Goal: Check status: Check status

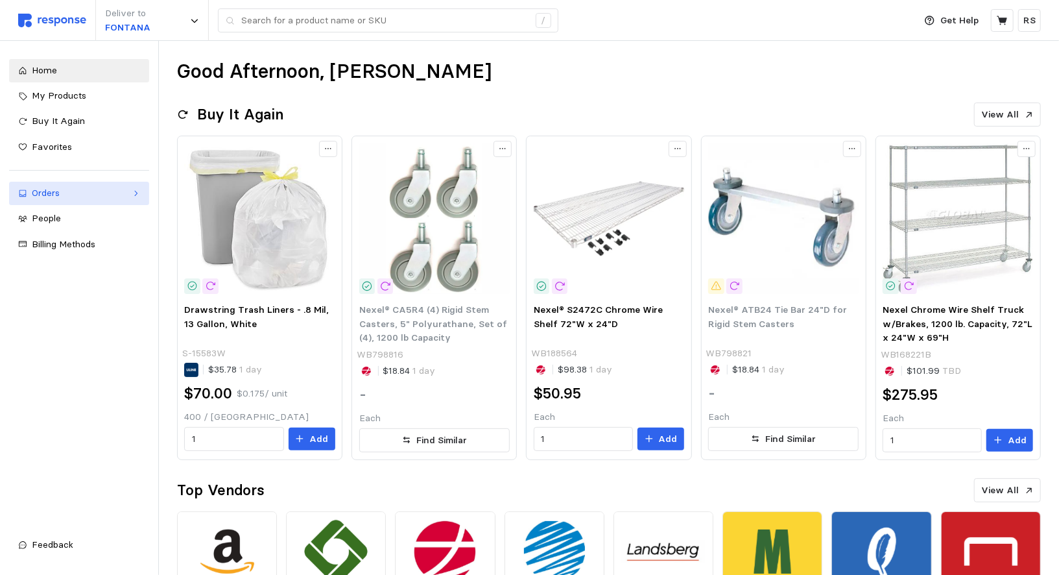
click at [86, 202] on link "Orders" at bounding box center [79, 193] width 140 height 23
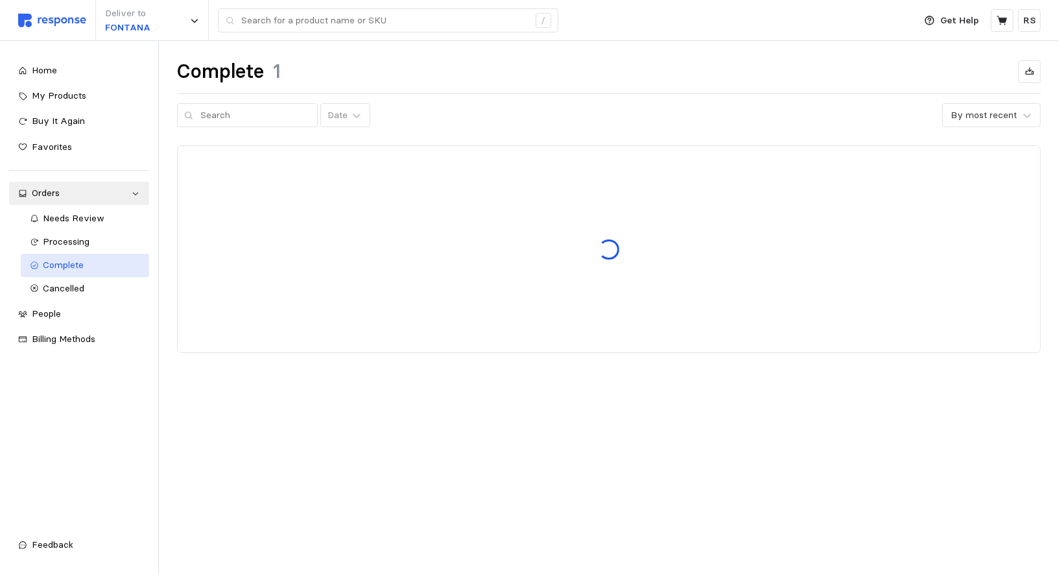
click at [63, 263] on span "Complete" at bounding box center [63, 265] width 41 height 12
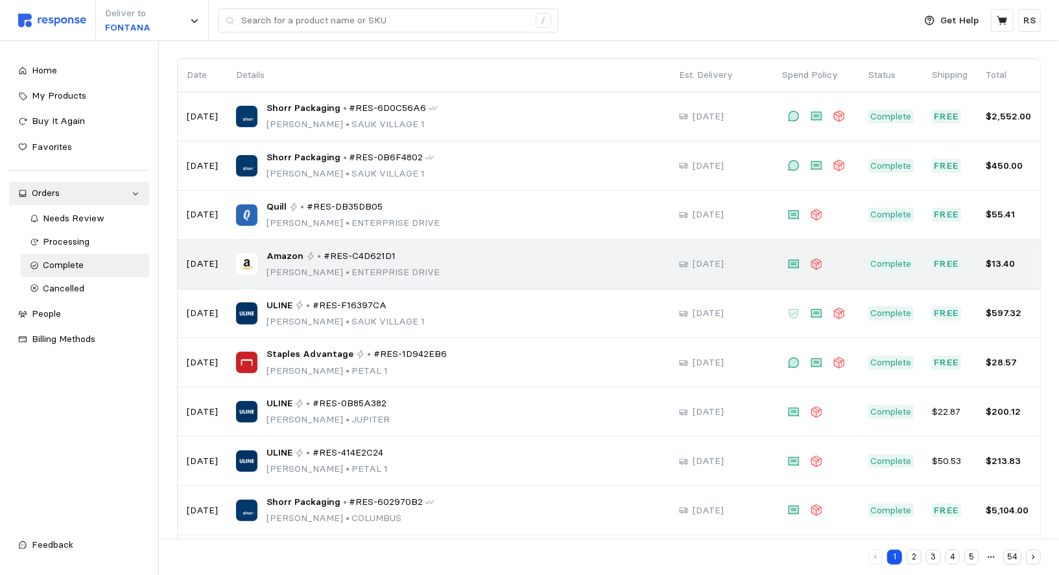
scroll to position [146, 0]
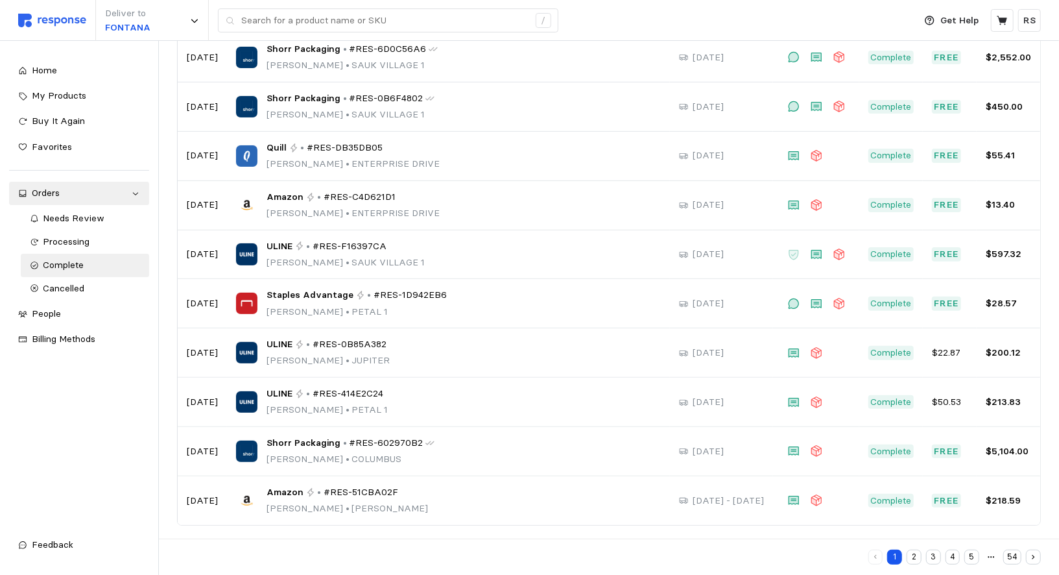
click at [916, 553] on button "2" at bounding box center [914, 557] width 15 height 15
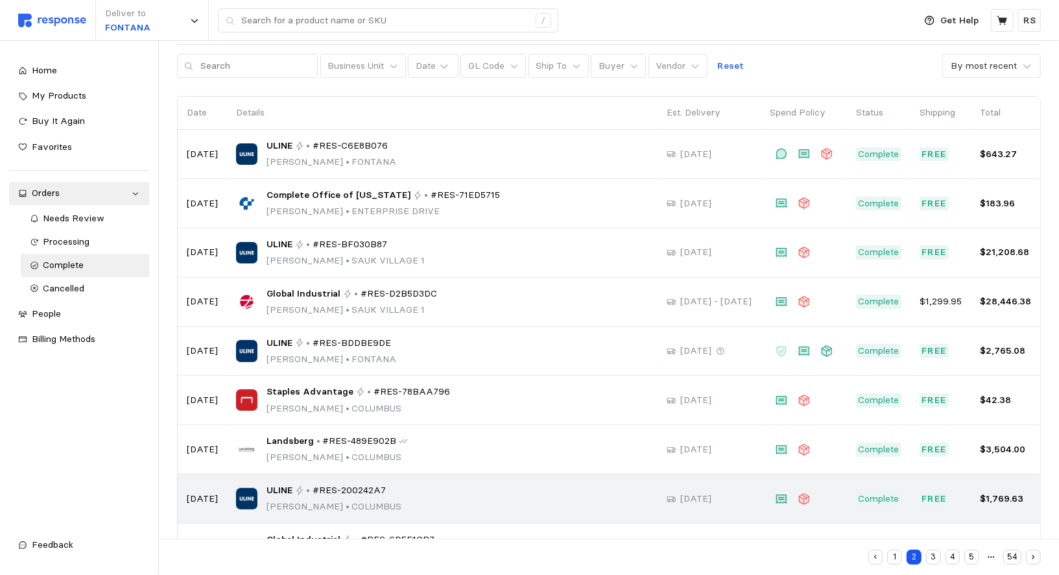
scroll to position [146, 0]
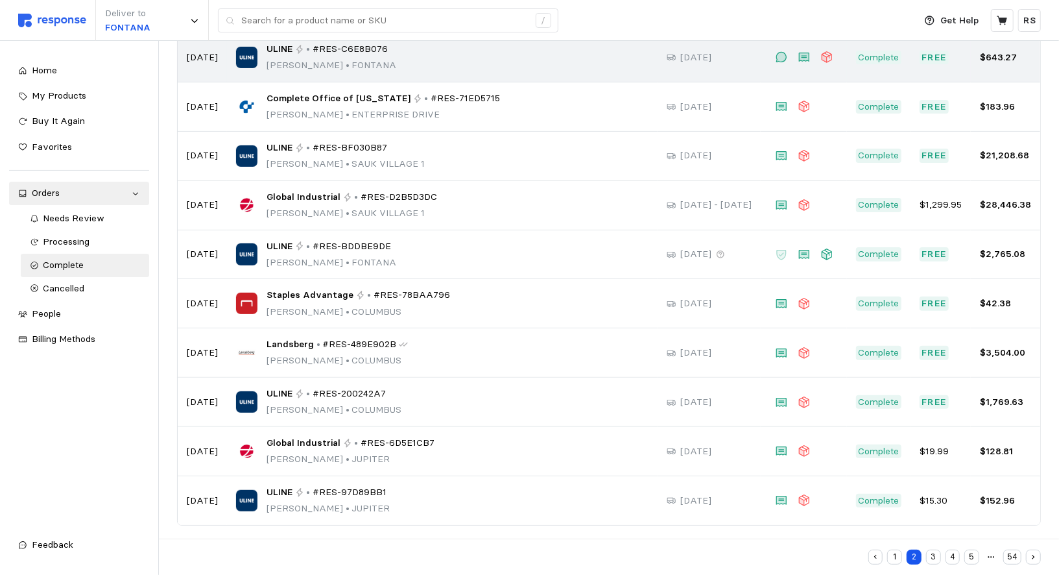
click at [475, 58] on div "ULINE • #RES-C6E8B076 [PERSON_NAME] • [PERSON_NAME]" at bounding box center [442, 57] width 413 height 30
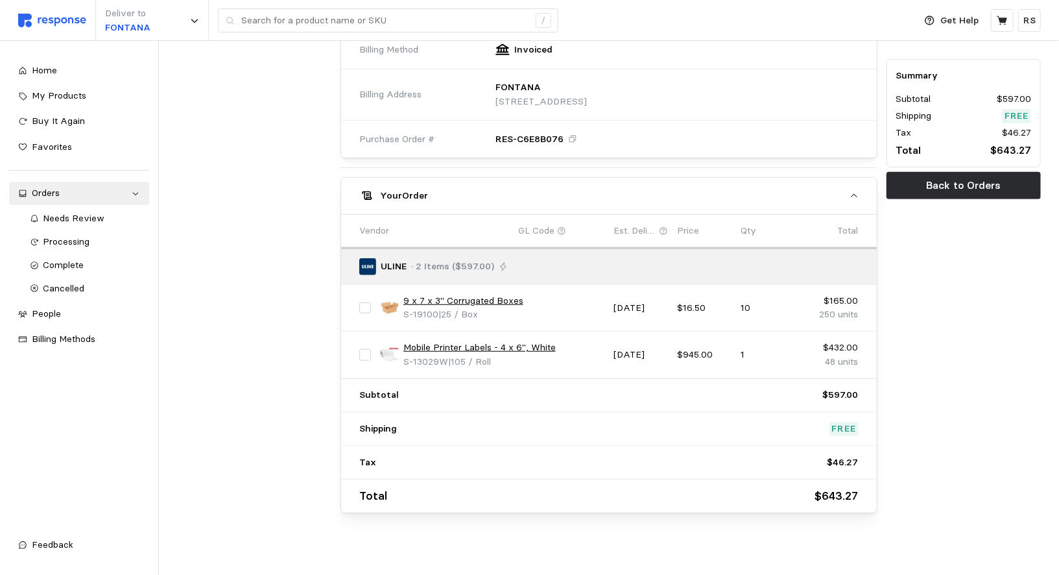
scroll to position [482, 0]
